Goal: Task Accomplishment & Management: Use online tool/utility

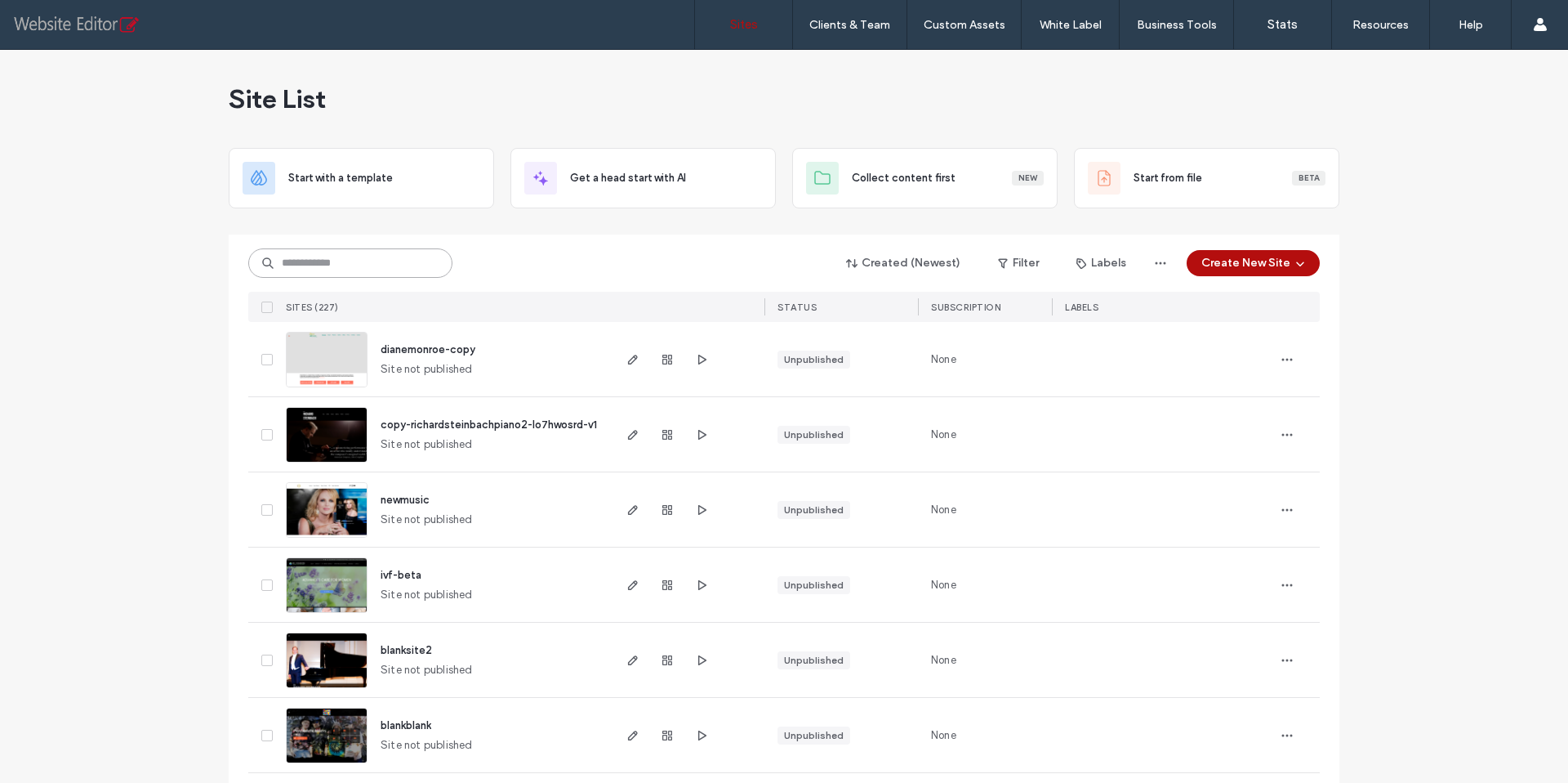
click at [284, 272] on input at bounding box center [350, 262] width 204 height 29
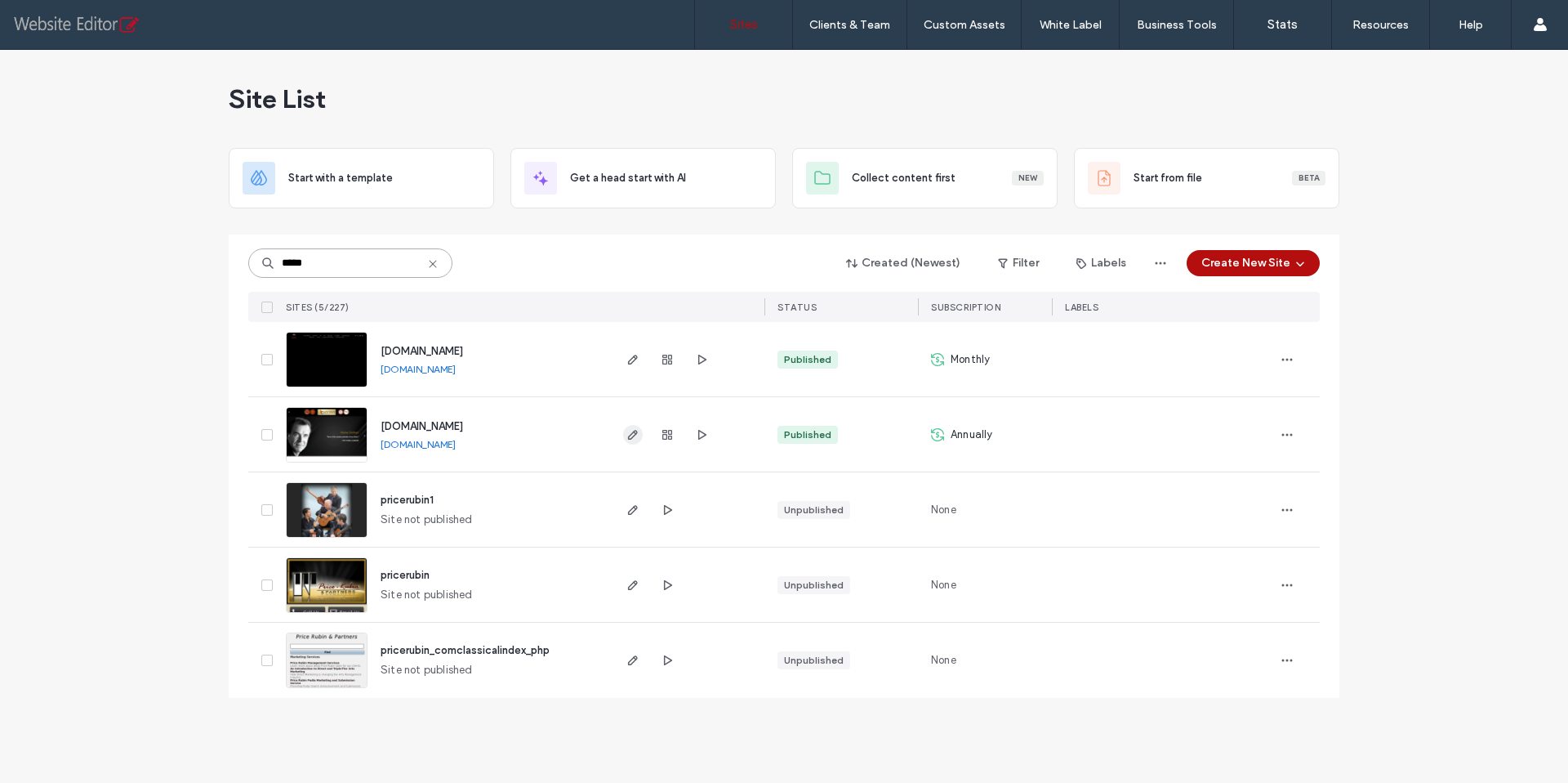
type input "*****"
click at [635, 437] on icon "button" at bounding box center [633, 435] width 13 height 13
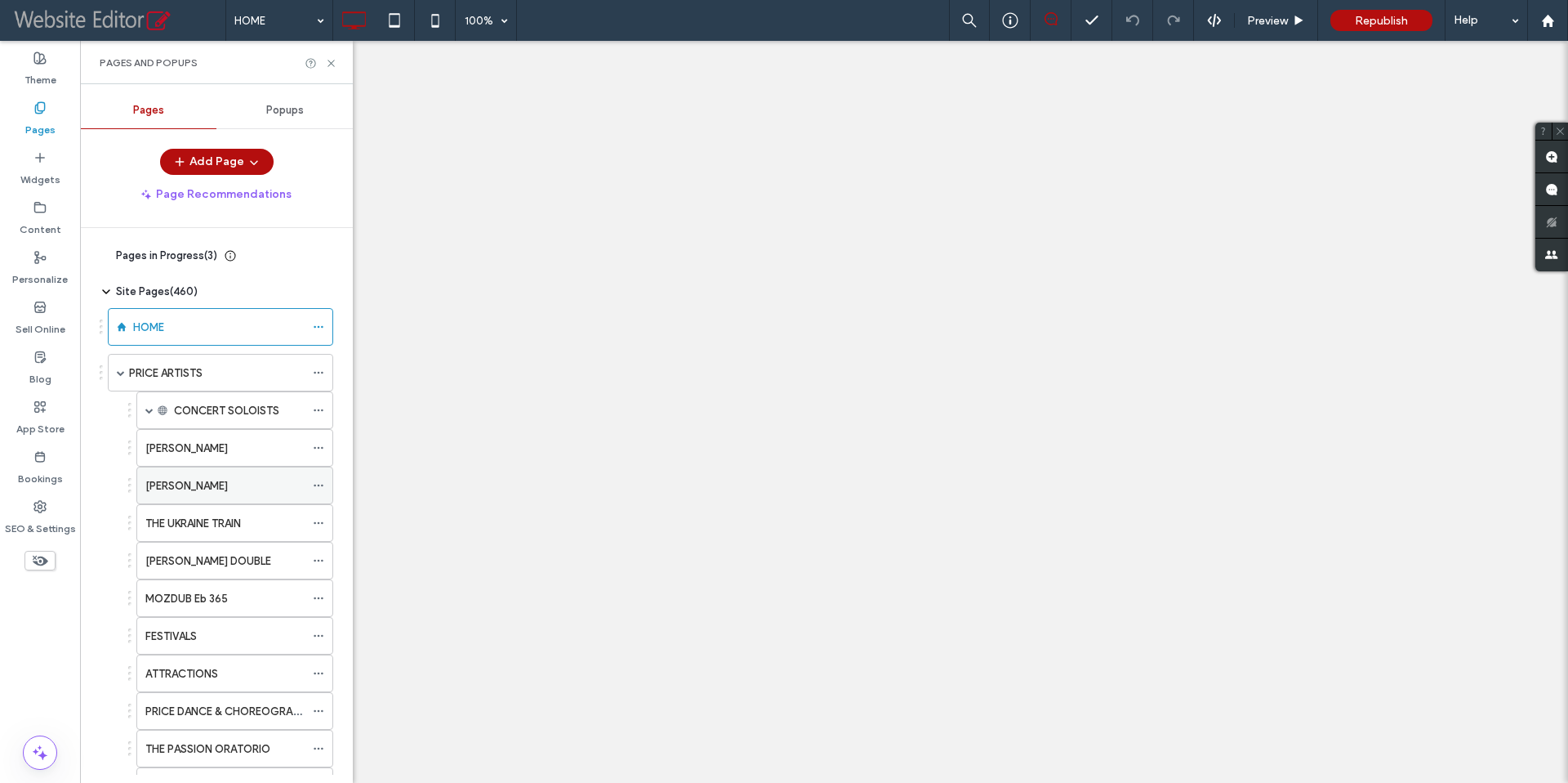
click at [189, 487] on label "[PERSON_NAME]" at bounding box center [186, 486] width 83 height 28
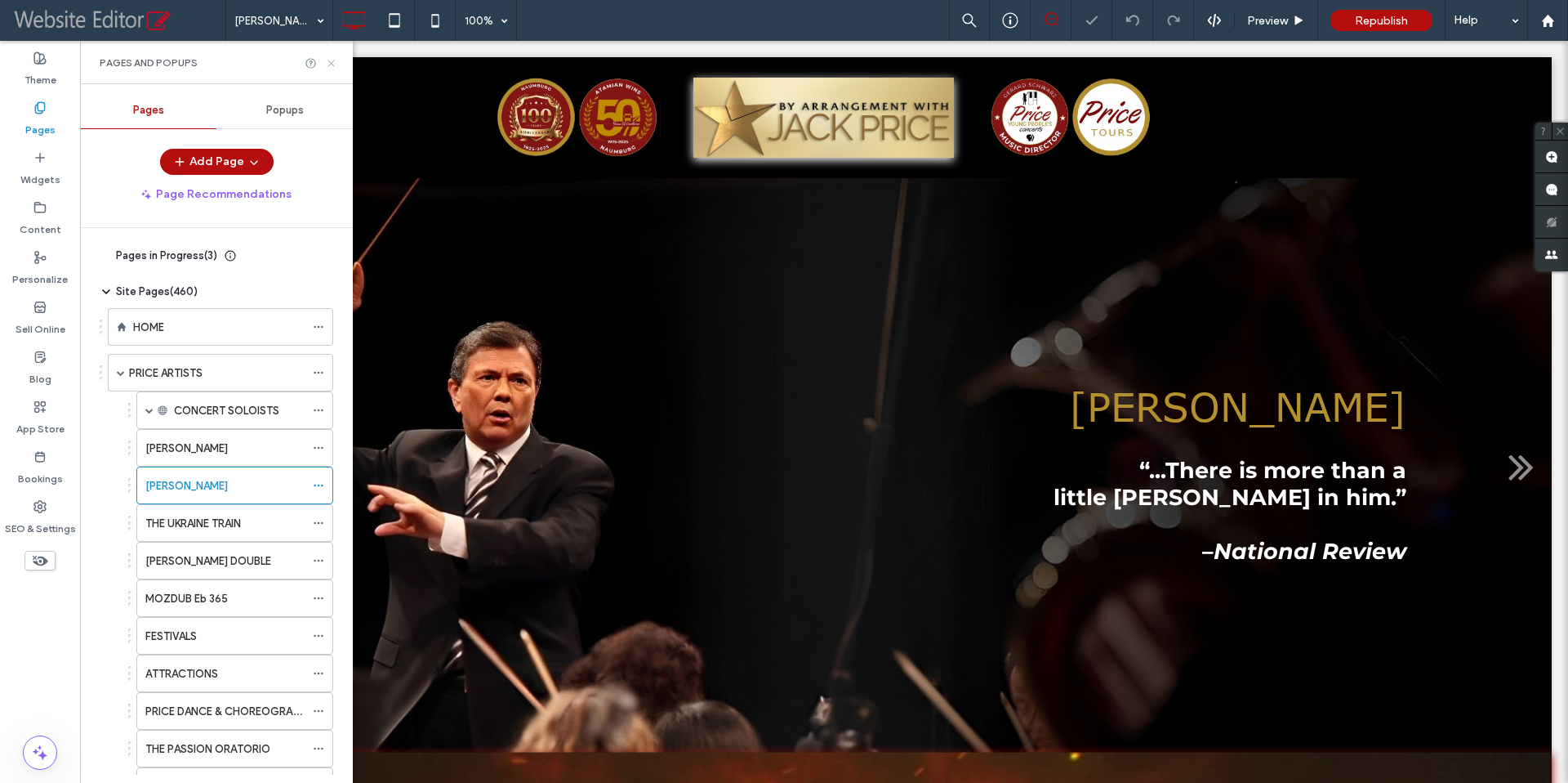
click at [332, 64] on icon at bounding box center [331, 63] width 13 height 13
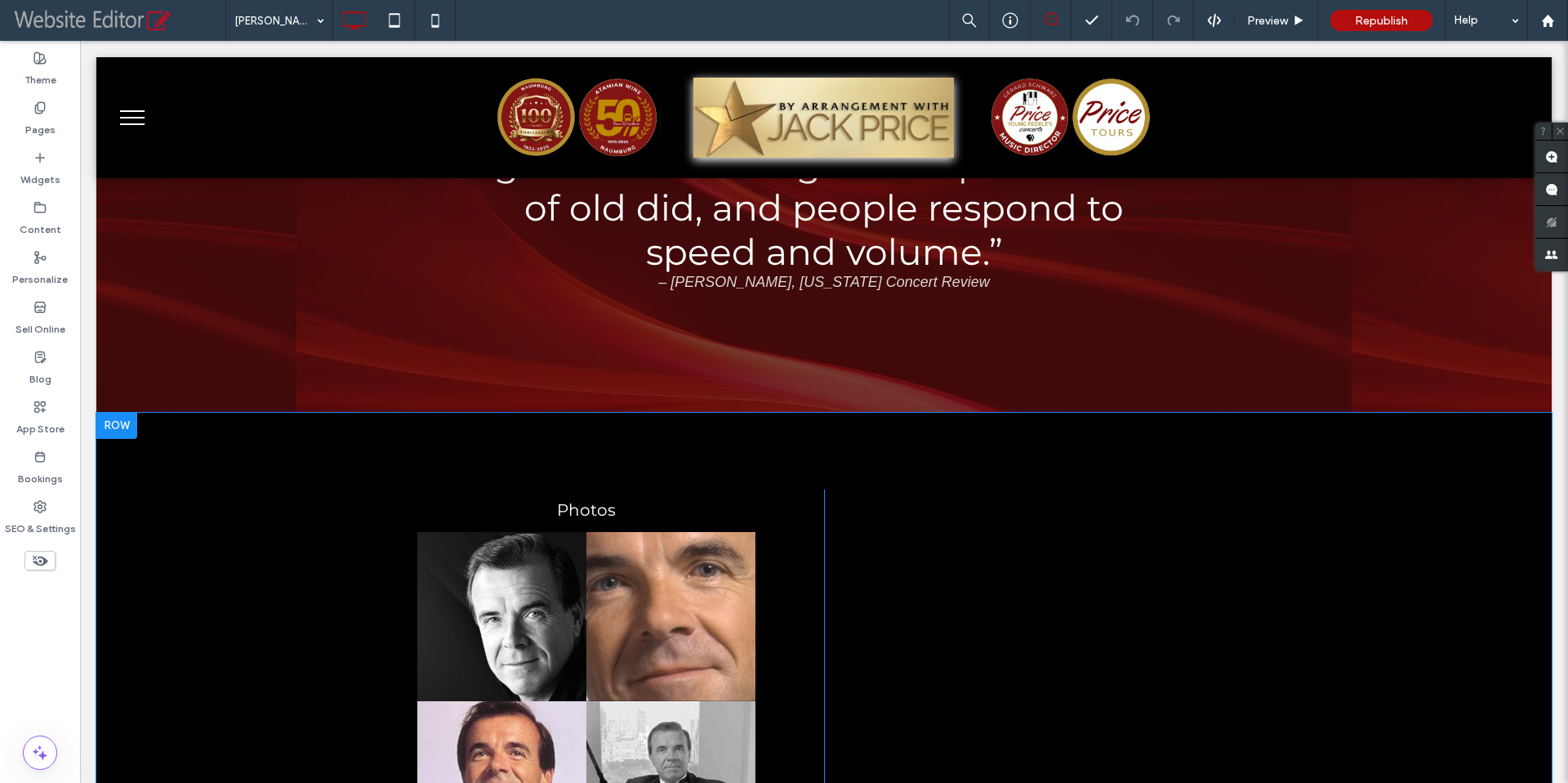
scroll to position [3038, 0]
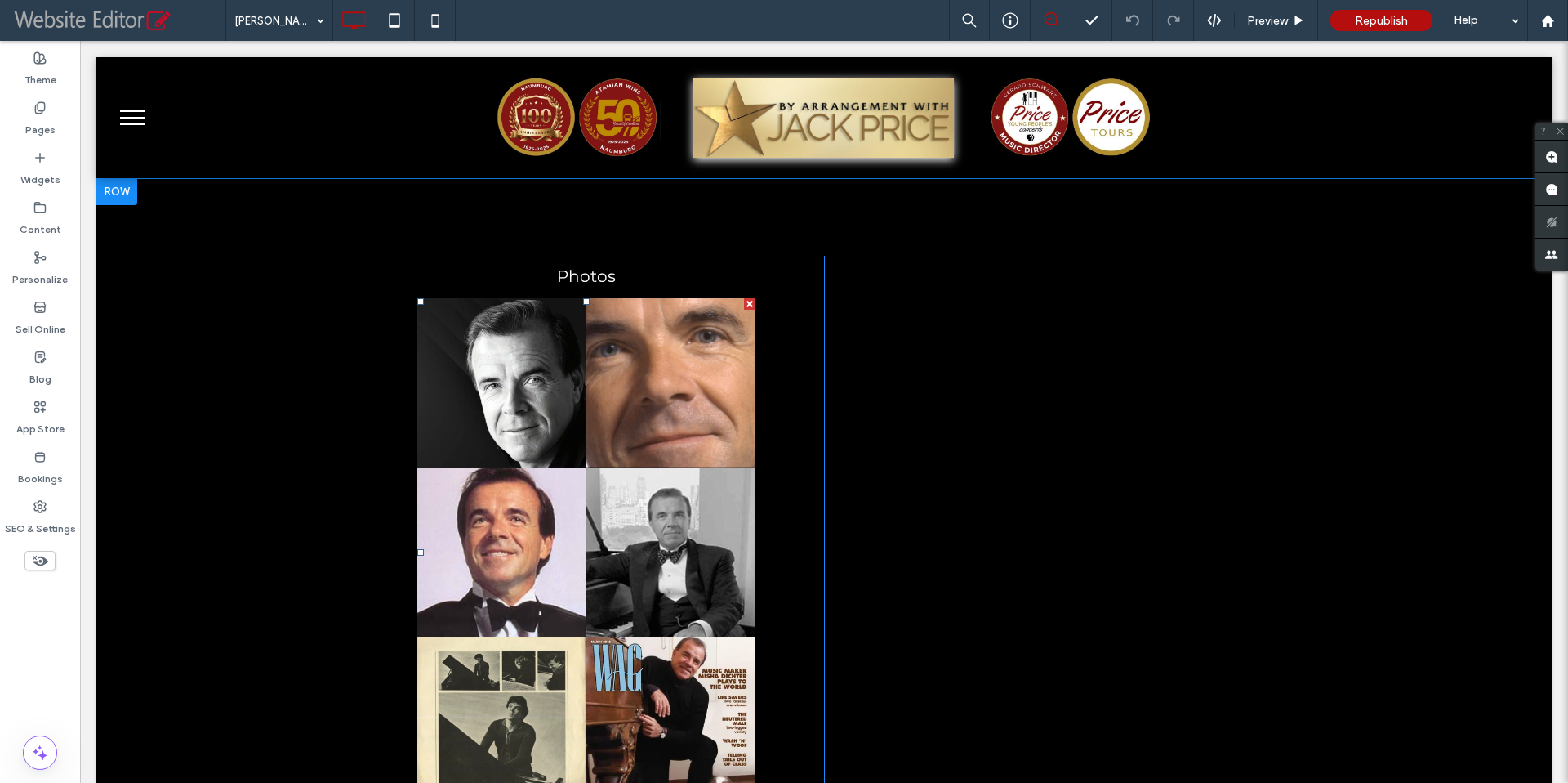
click at [512, 338] on link at bounding box center [502, 383] width 179 height 179
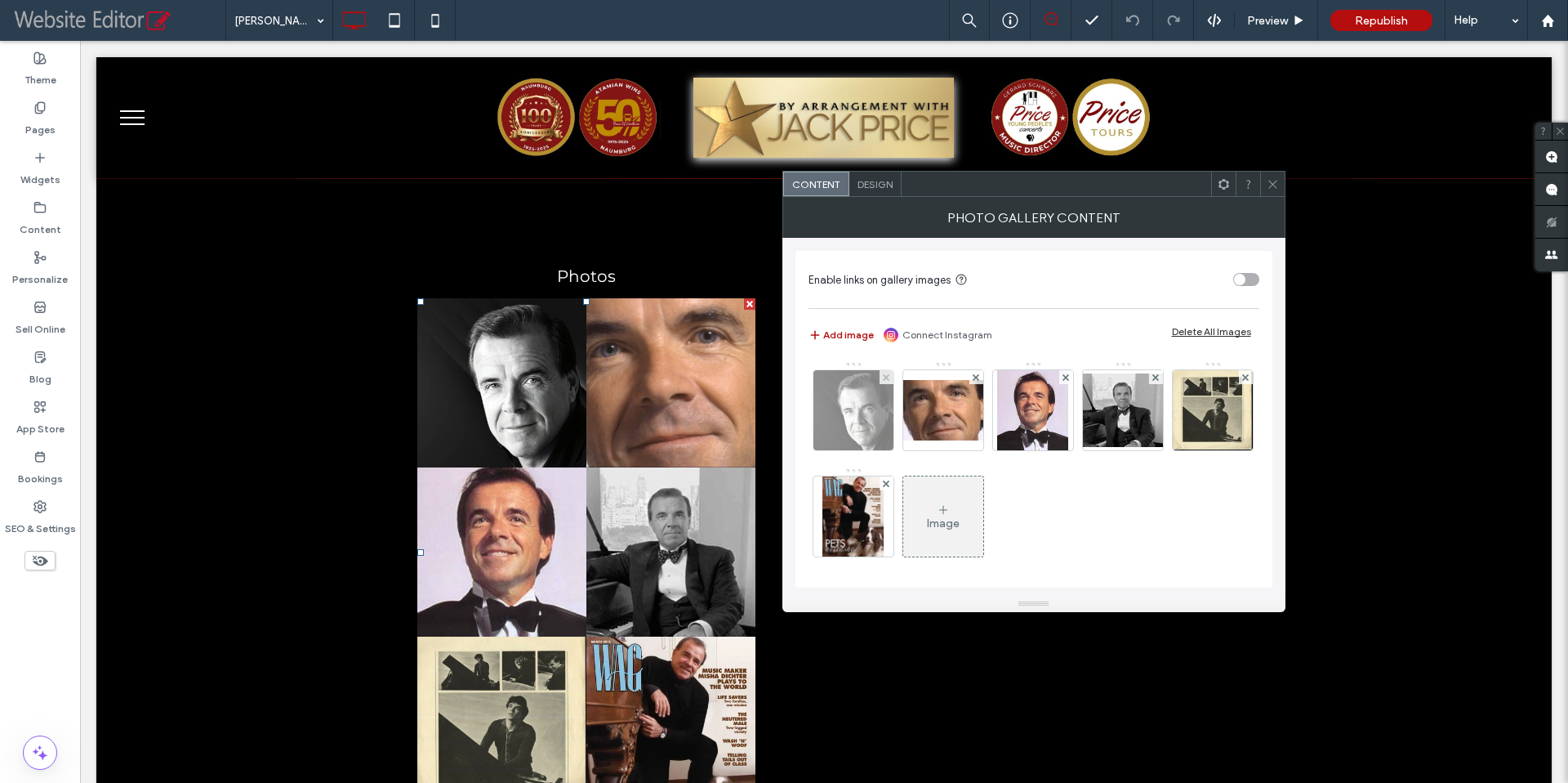
click at [844, 430] on img at bounding box center [854, 410] width 80 height 80
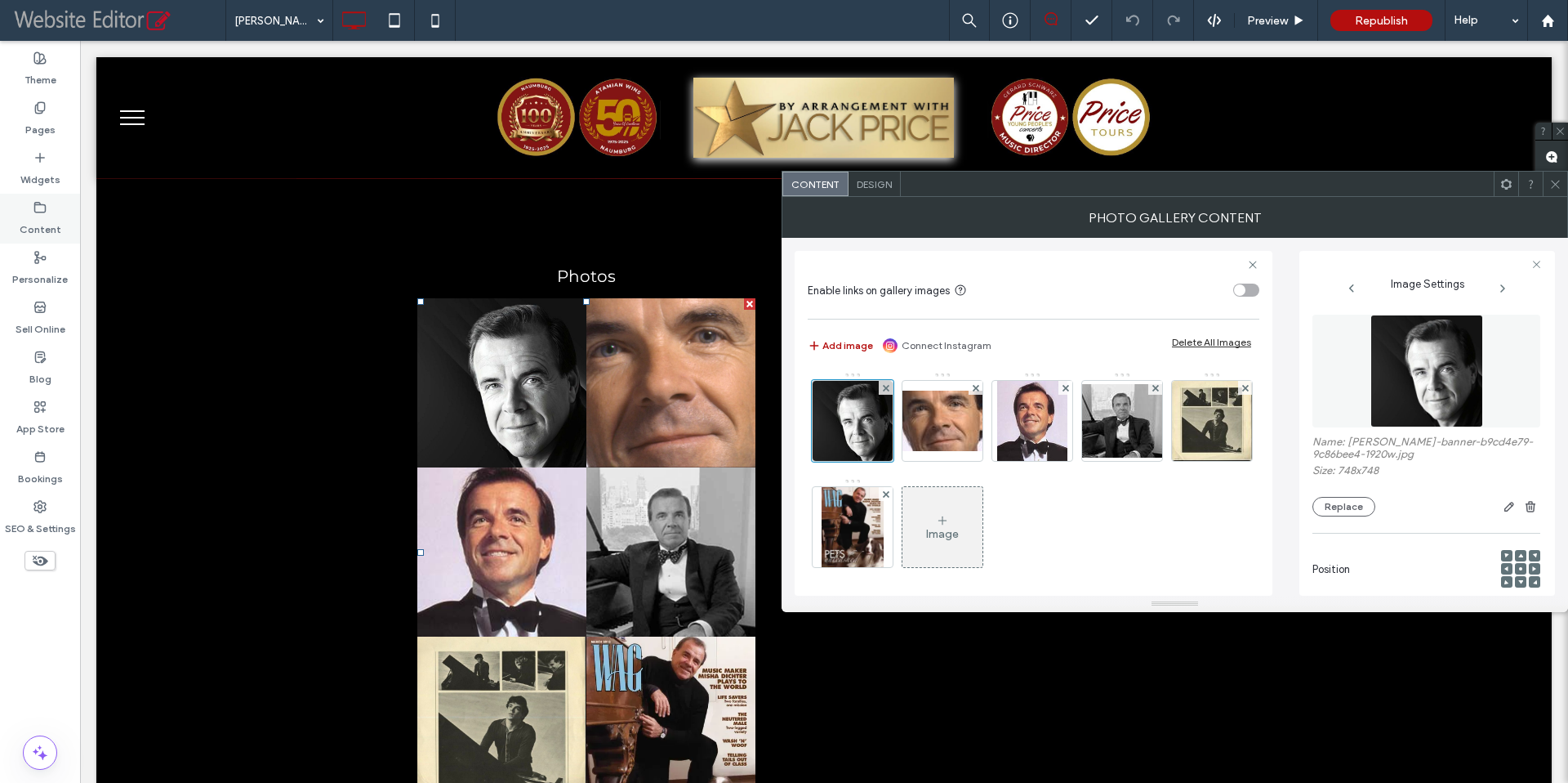
click at [38, 207] on icon at bounding box center [40, 207] width 13 height 13
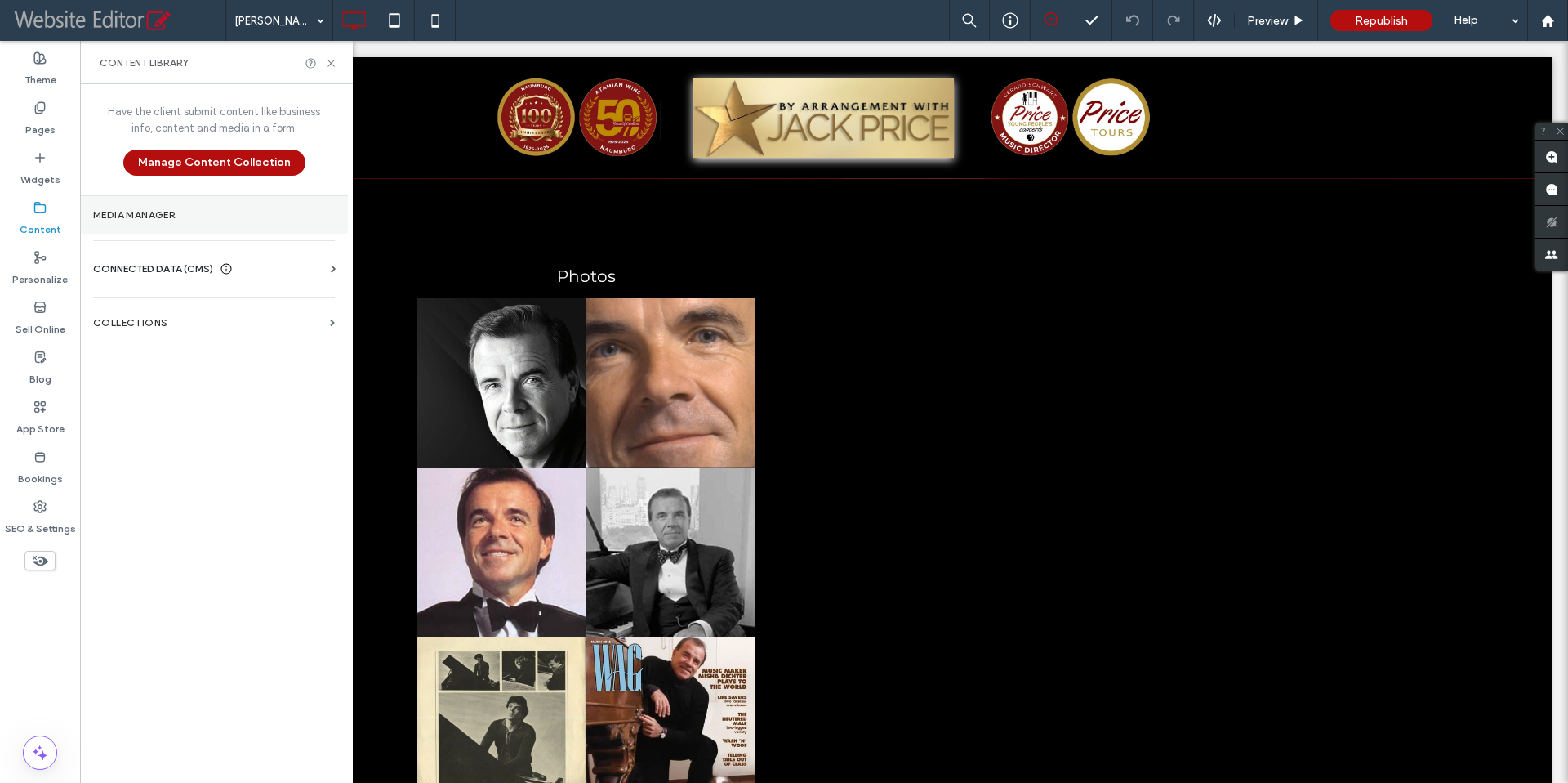
click at [135, 210] on label "Media Manager" at bounding box center [213, 215] width 241 height 12
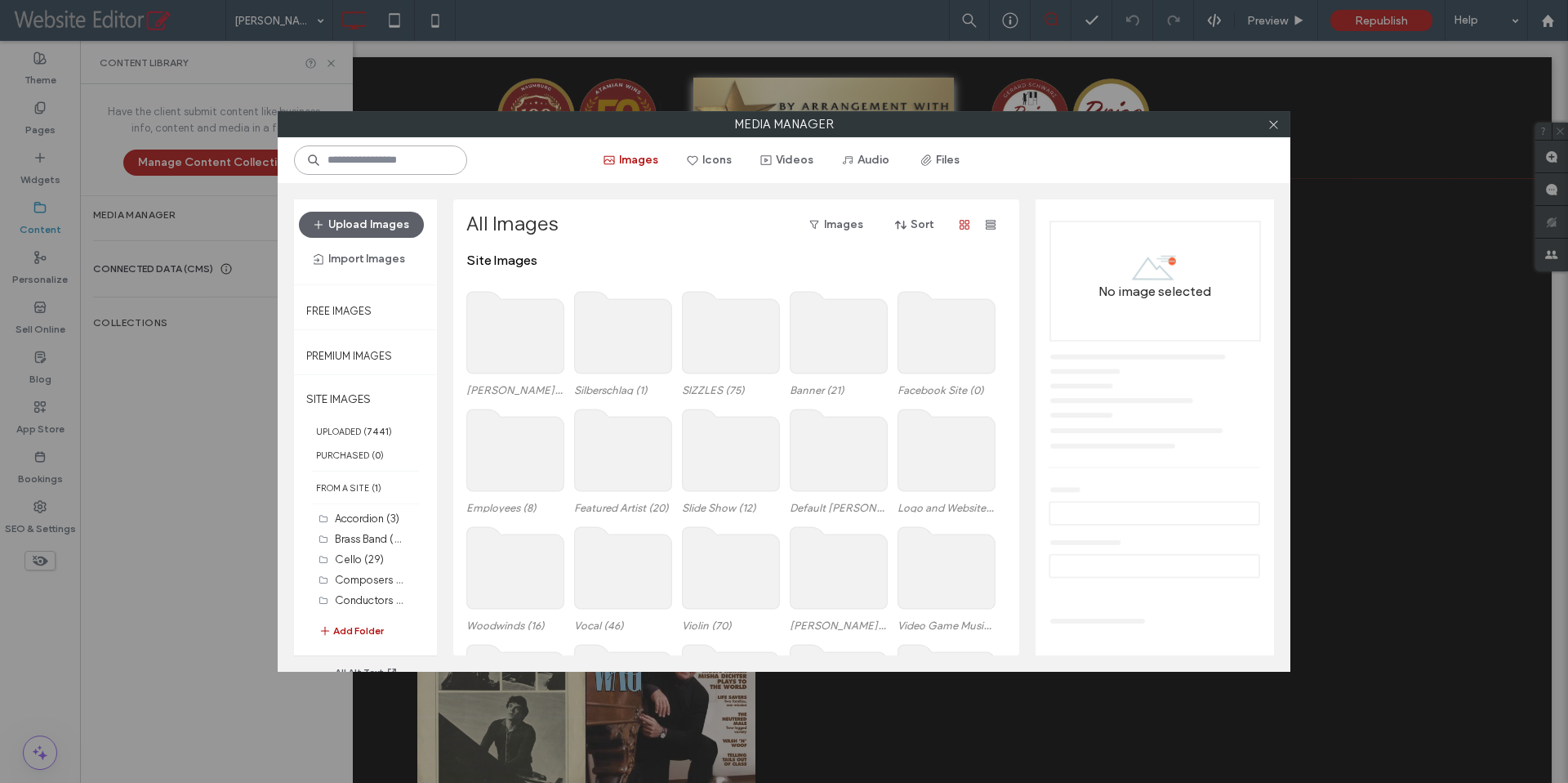
click at [348, 161] on input at bounding box center [380, 160] width 173 height 29
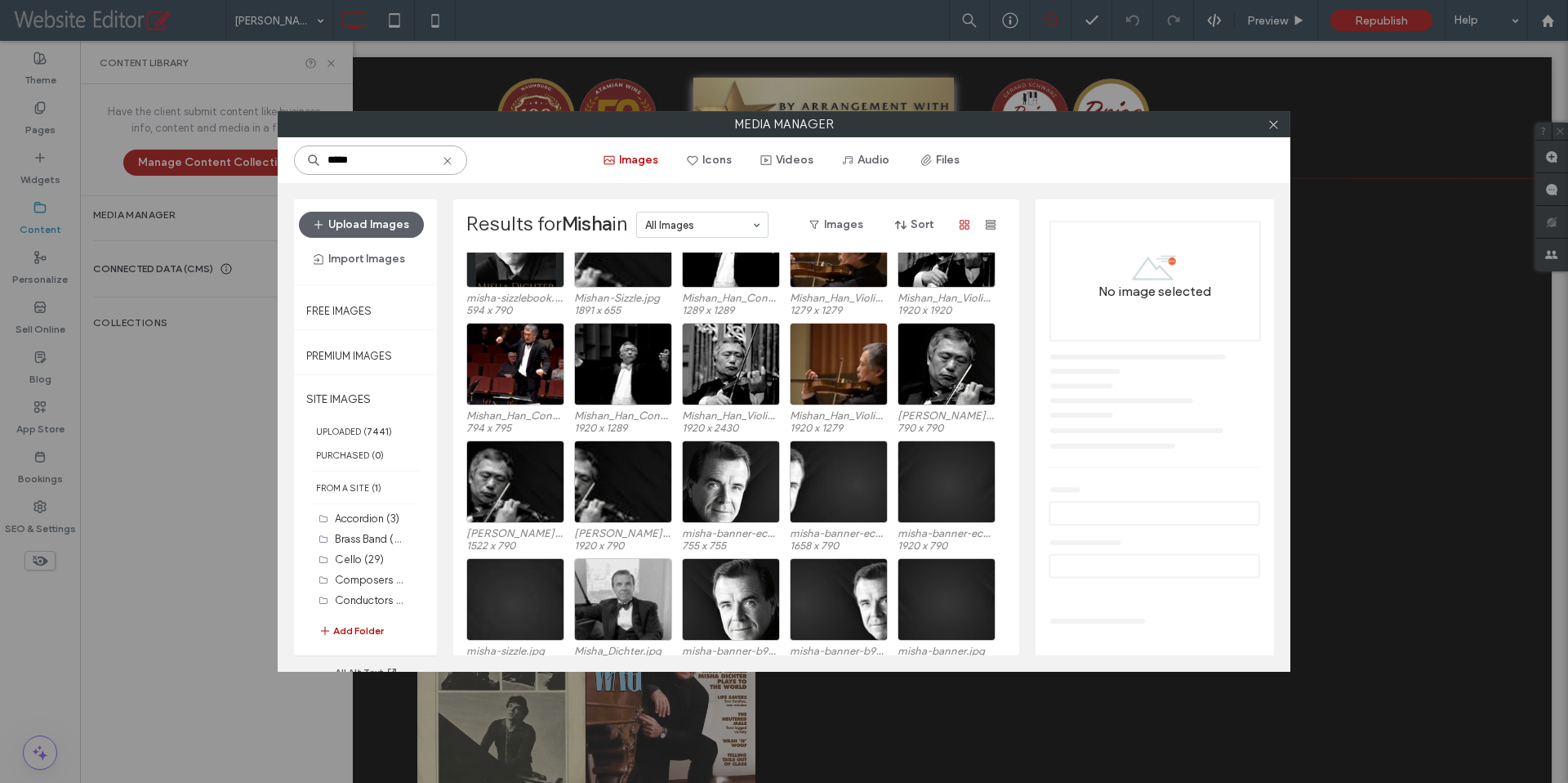
scroll to position [100, 0]
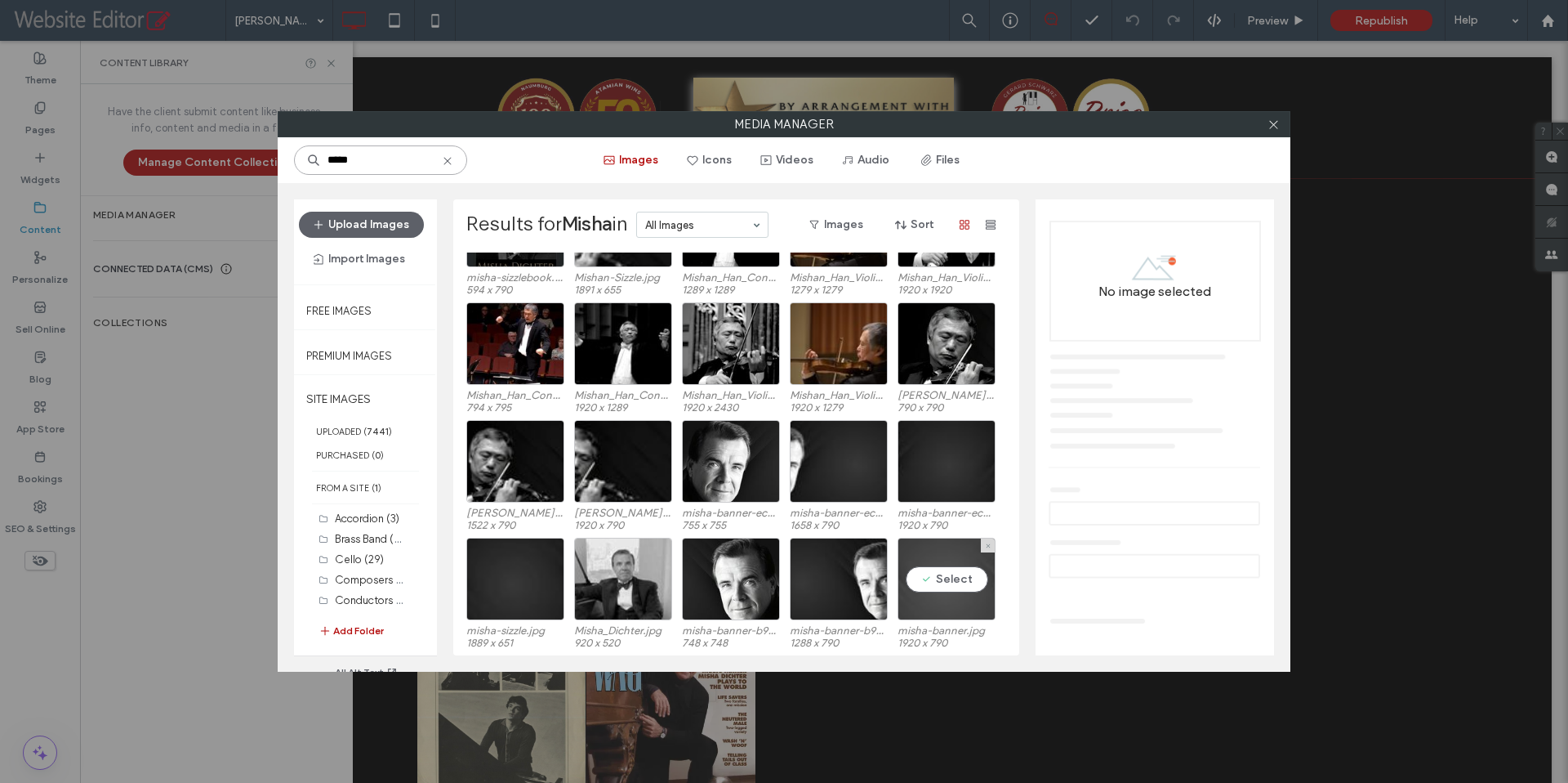
type input "*****"
click at [968, 572] on div "Select" at bounding box center [946, 578] width 98 height 83
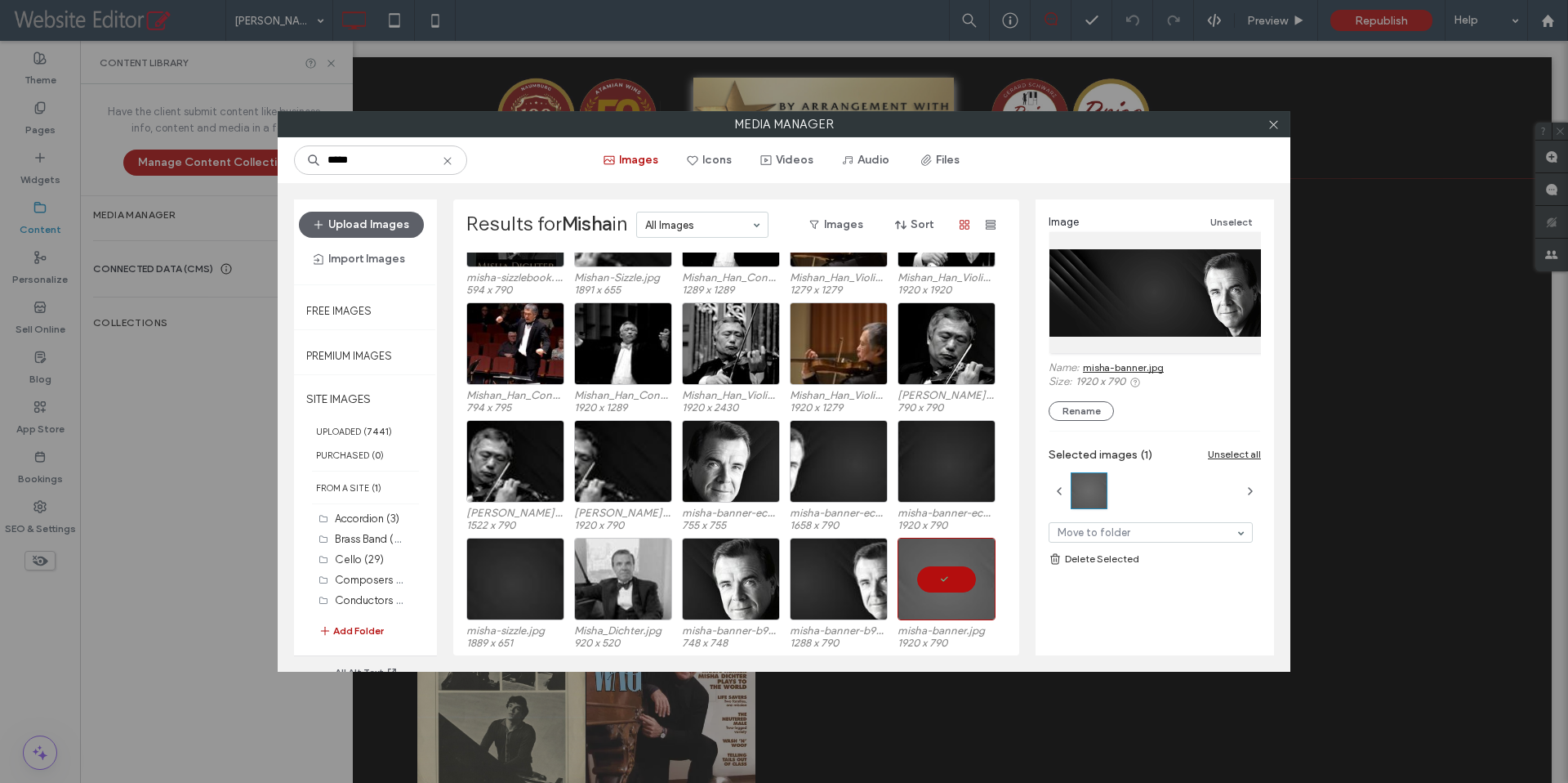
click at [1144, 364] on link "misha-banner.jpg" at bounding box center [1123, 367] width 81 height 13
click at [720, 467] on div "Select" at bounding box center [730, 461] width 98 height 83
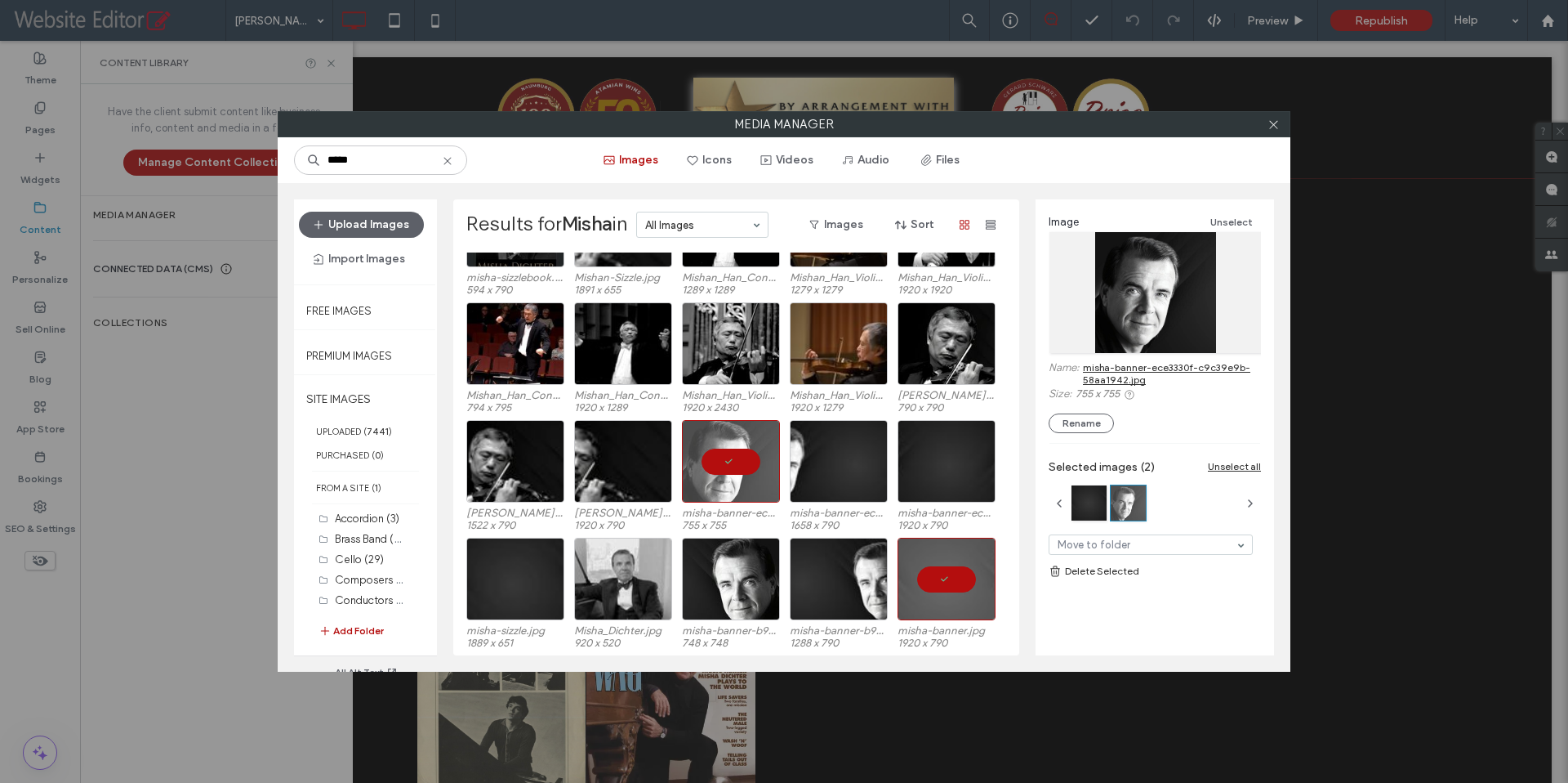
click at [1142, 364] on link "misha-banner-ece3330f-c9c39e9b-58aa1942.jpg" at bounding box center [1171, 373] width 178 height 24
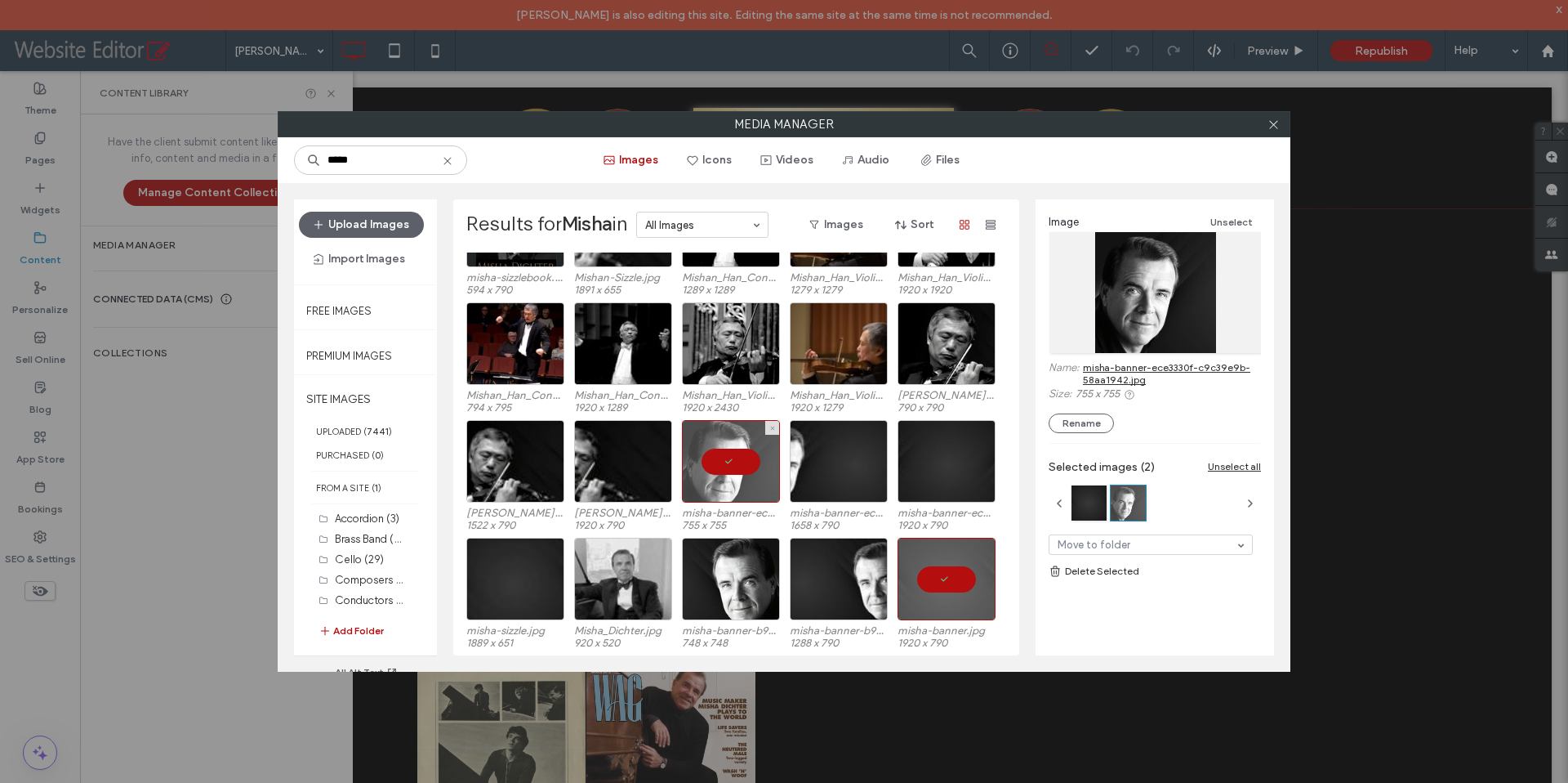
click at [732, 457] on div at bounding box center [730, 461] width 98 height 83
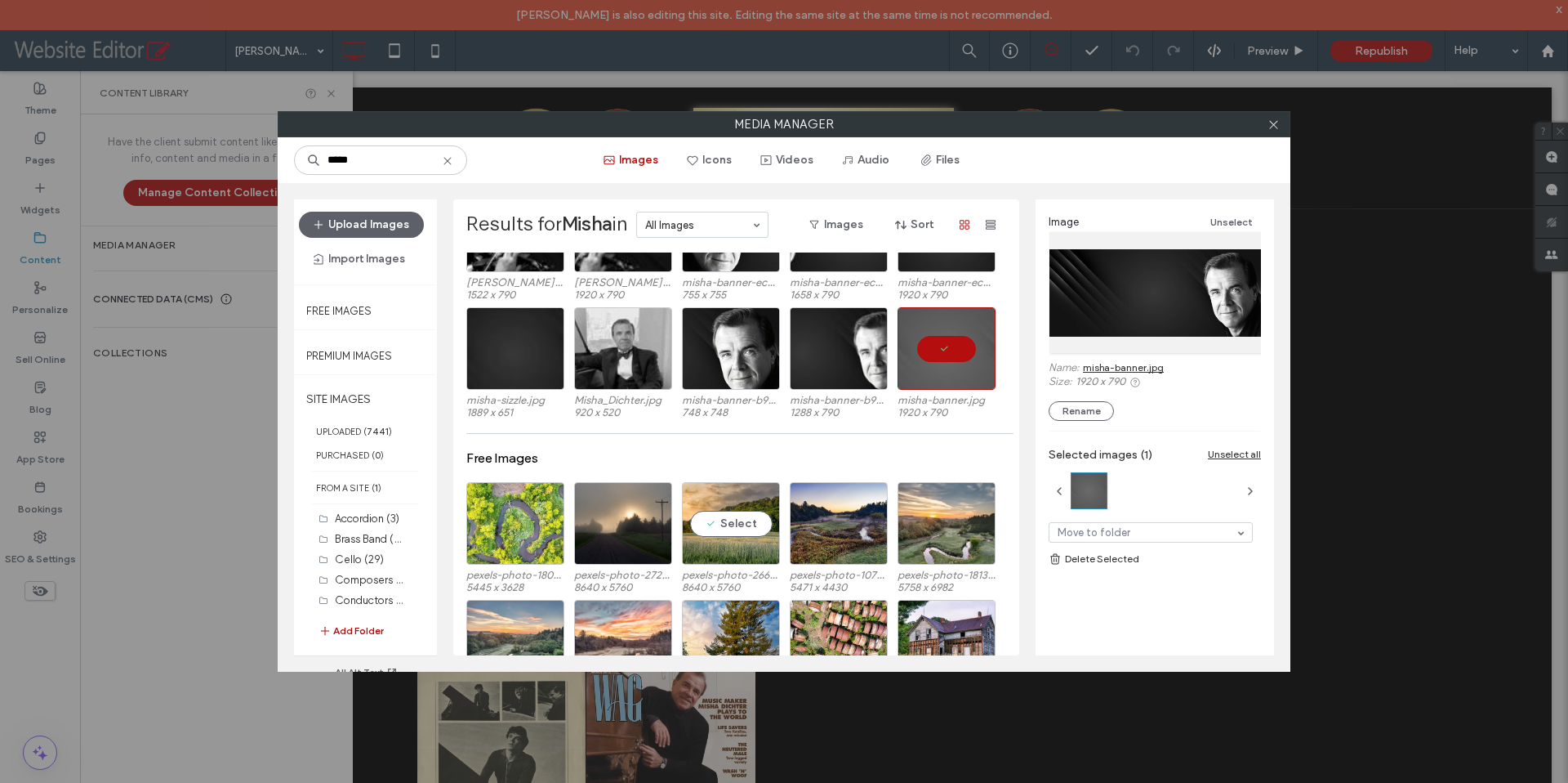
scroll to position [177, 0]
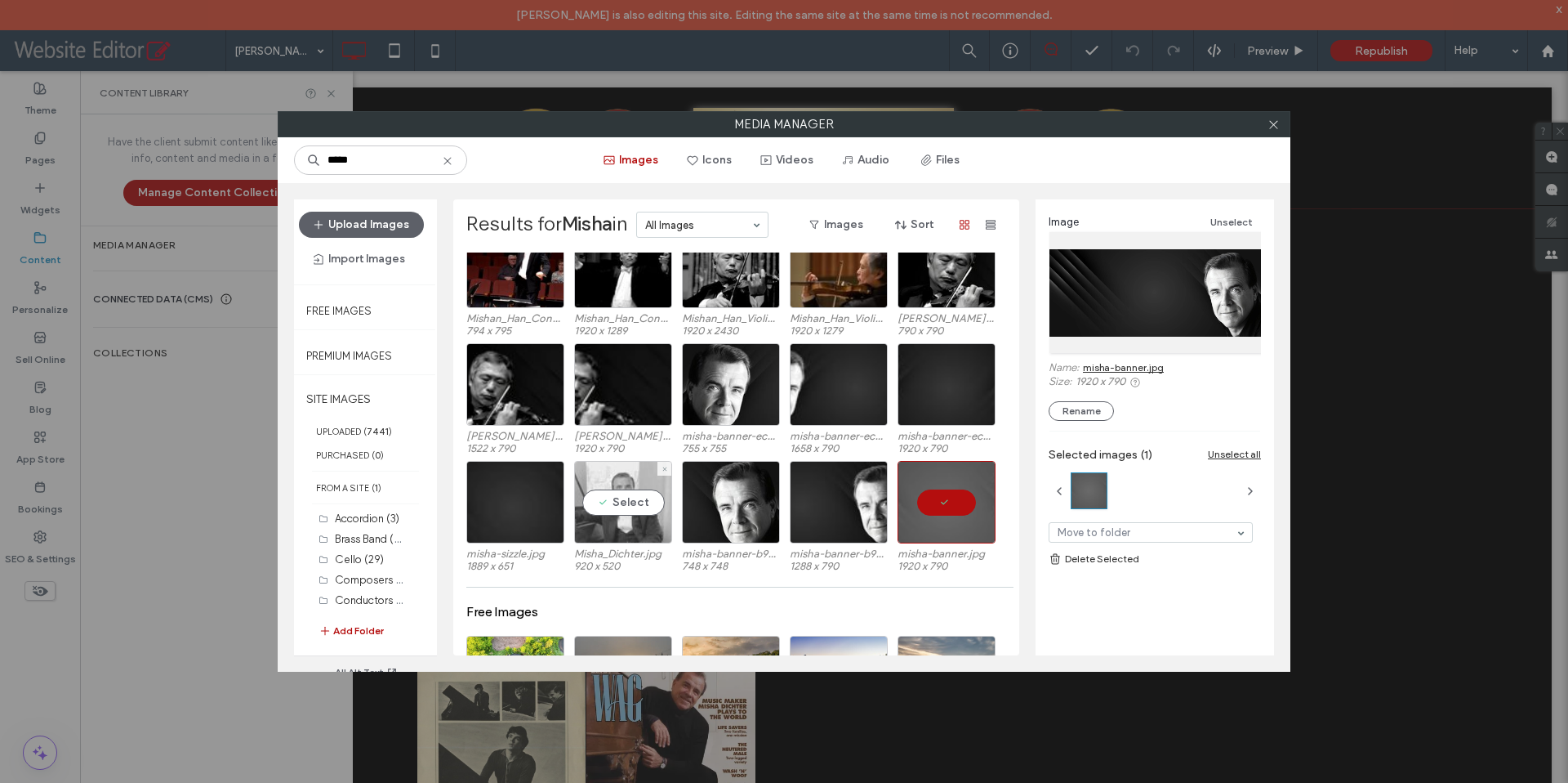
click at [629, 504] on div "Select" at bounding box center [622, 501] width 98 height 83
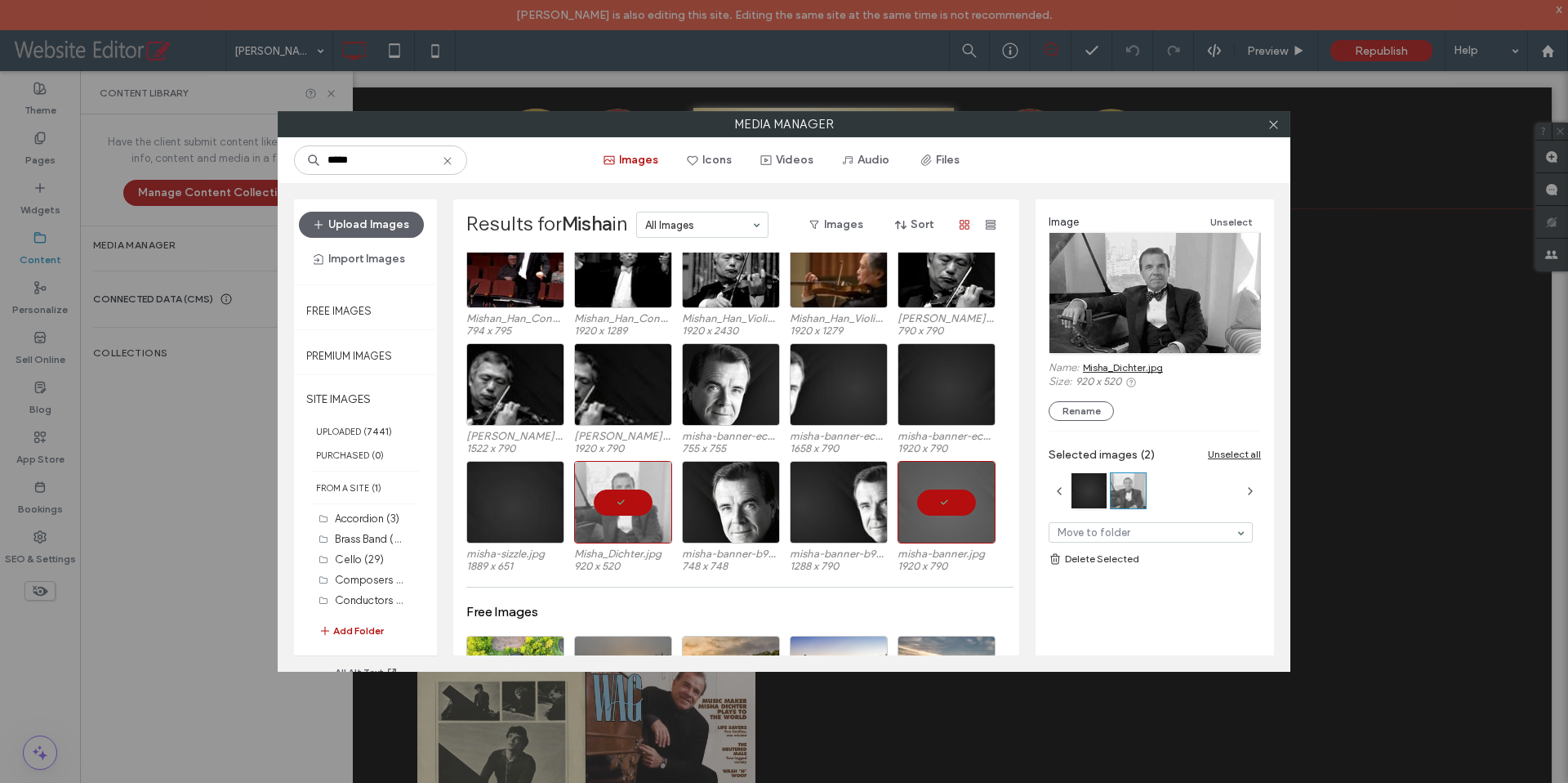
click at [1124, 368] on link "Misha_Dichter.jpg" at bounding box center [1123, 367] width 80 height 13
click at [1274, 128] on icon at bounding box center [1273, 125] width 13 height 13
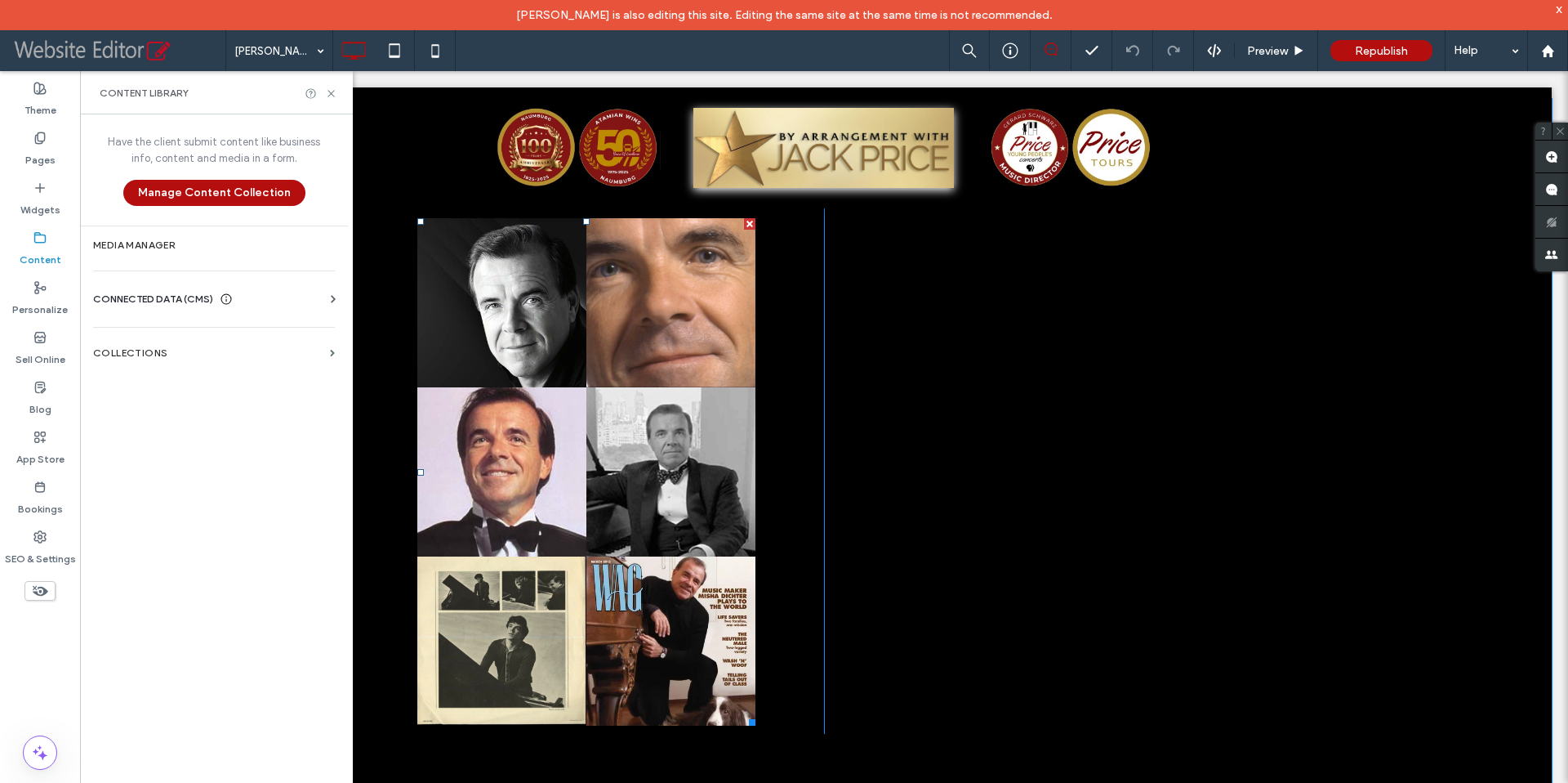
scroll to position [3068, 0]
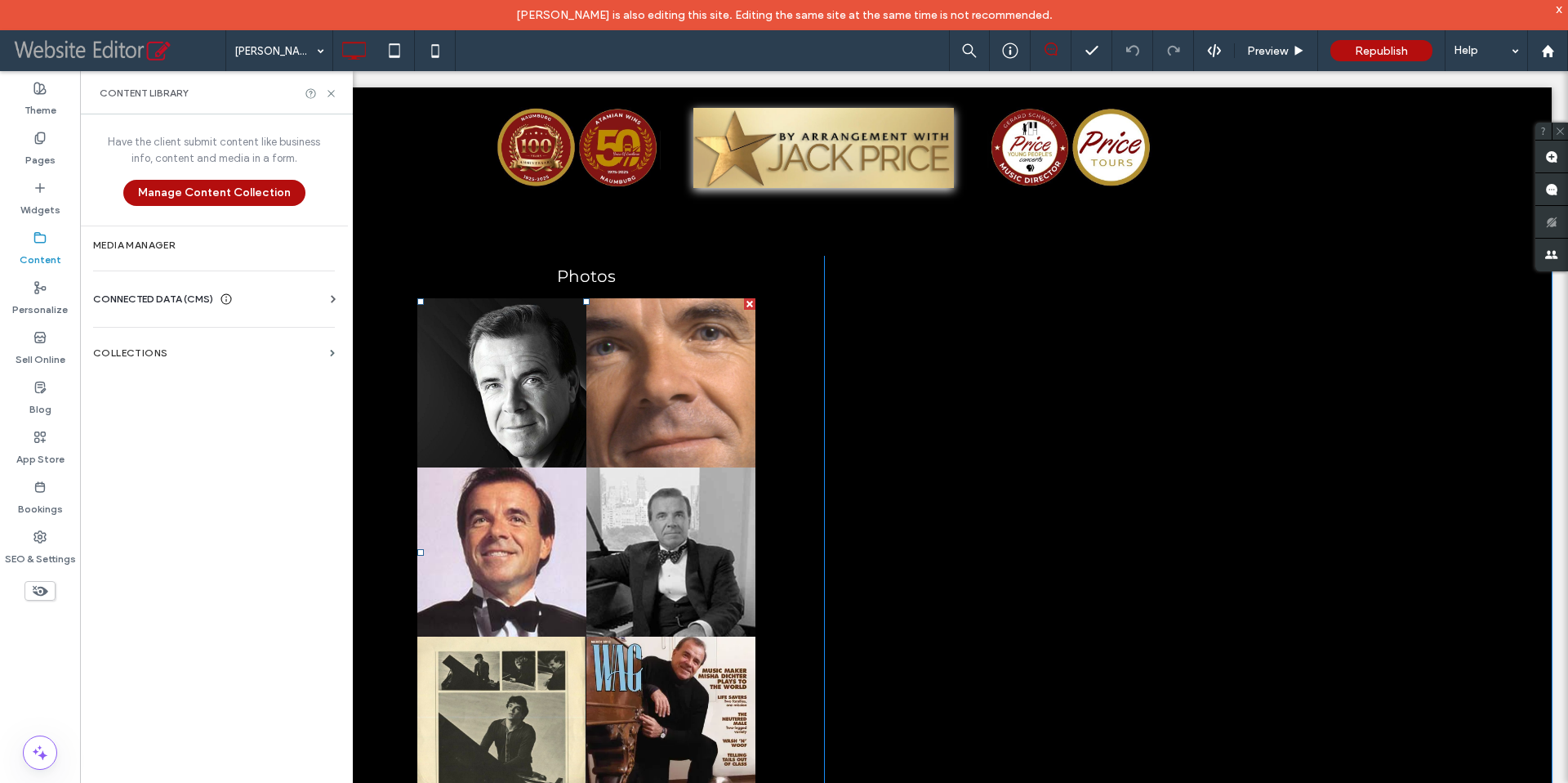
click at [675, 363] on link at bounding box center [671, 383] width 179 height 179
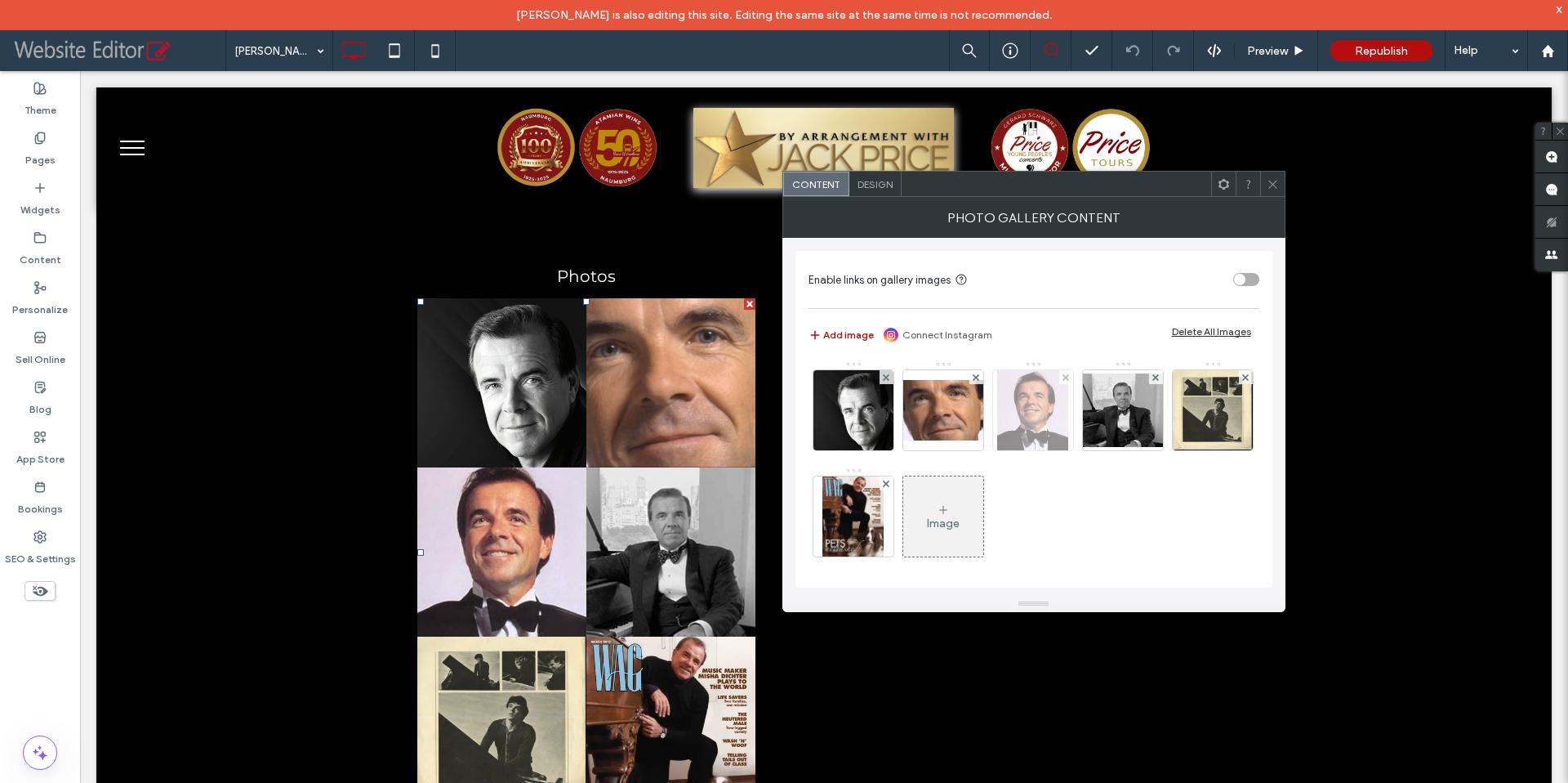
click at [1038, 423] on img at bounding box center [1033, 410] width 70 height 80
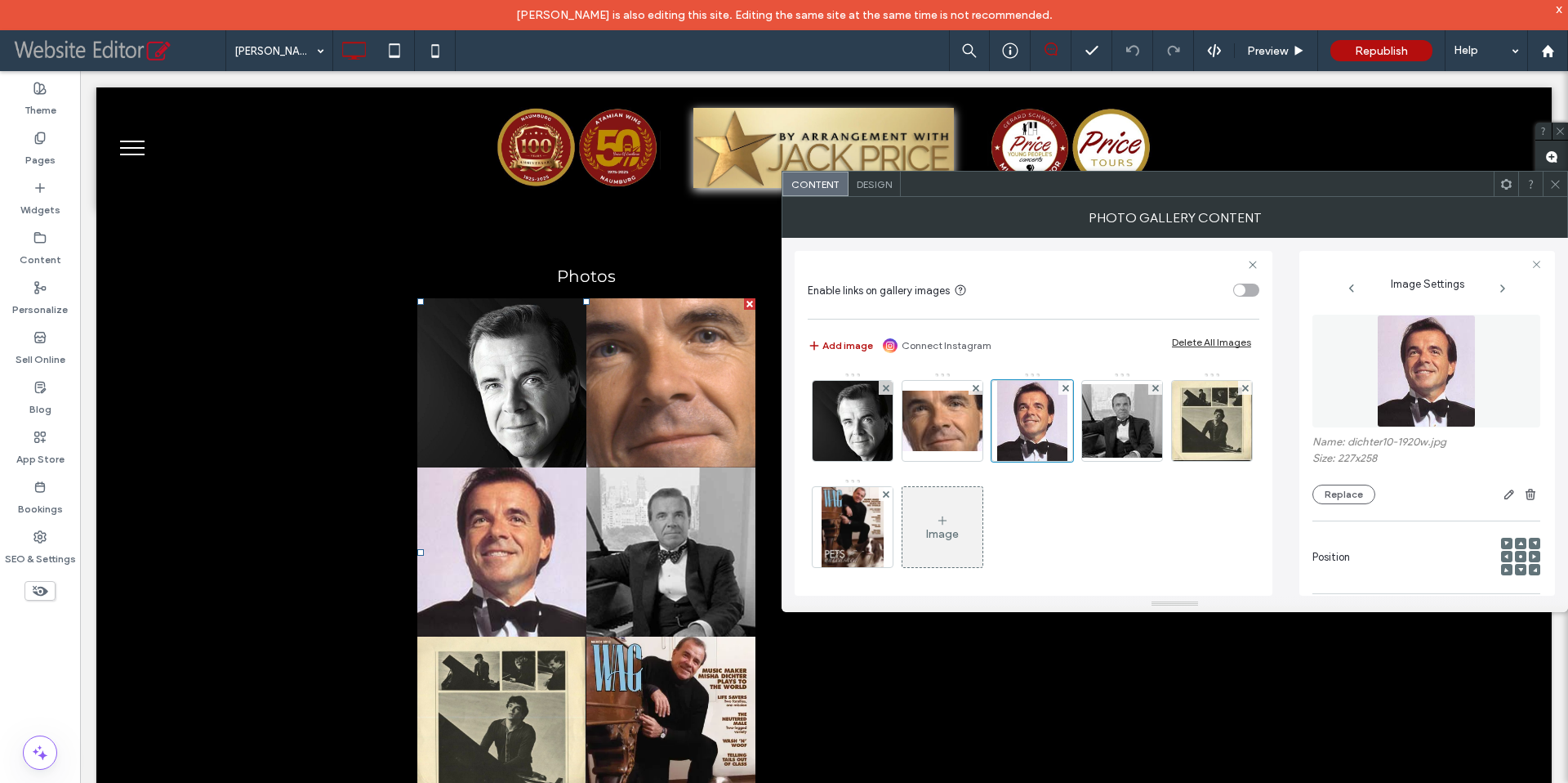
click at [1554, 189] on icon at bounding box center [1555, 184] width 13 height 13
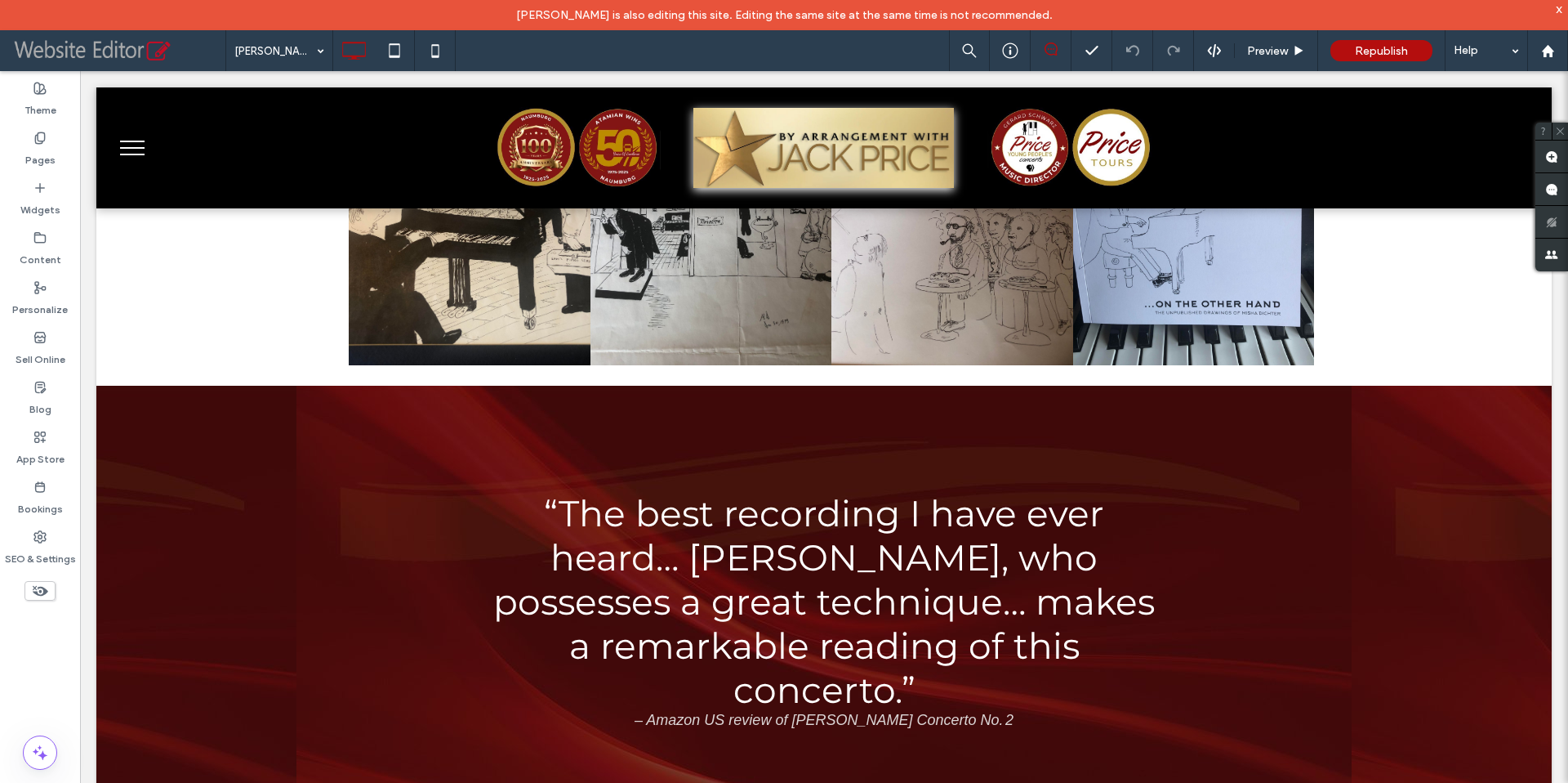
scroll to position [1956, 0]
